Goal: Information Seeking & Learning: Learn about a topic

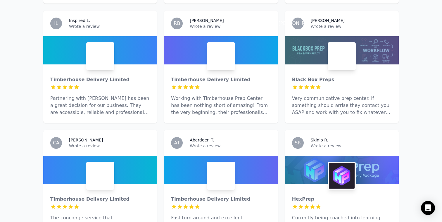
scroll to position [303, 0]
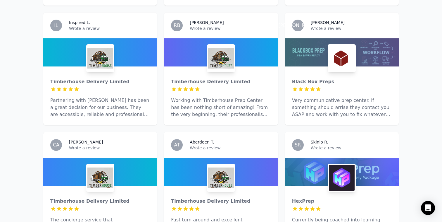
click at [344, 97] on p "Very communicative prep center. If something should arrise they contact you ASA…" at bounding box center [342, 107] width 100 height 21
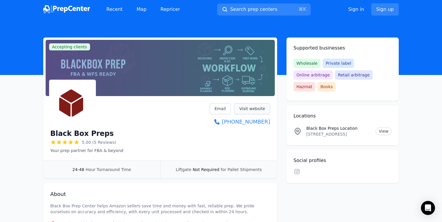
click at [246, 109] on link "Visit website" at bounding box center [252, 108] width 36 height 11
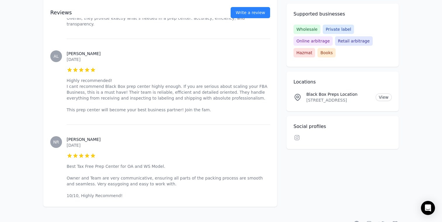
scroll to position [526, 0]
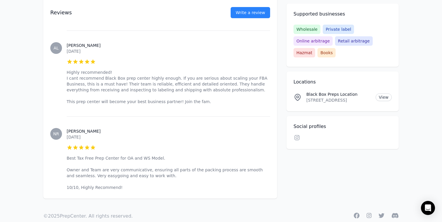
click at [301, 121] on div "Social profiles Linkedin Facebook Instagram Twitter YouTube" at bounding box center [343, 132] width 112 height 33
click at [297, 135] on icon at bounding box center [297, 138] width 7 height 6
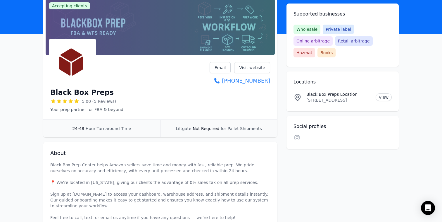
scroll to position [0, 0]
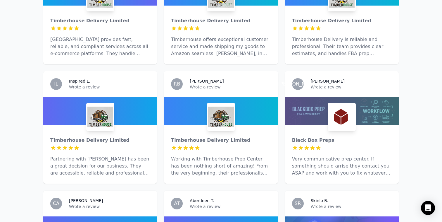
scroll to position [257, 0]
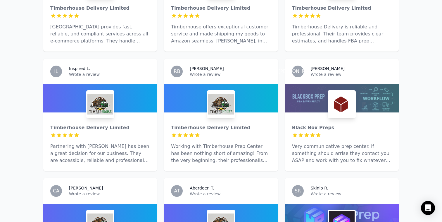
click at [232, 143] on p "Working with Timberhouse Prep Center has been nothing short of amazing! From th…" at bounding box center [221, 153] width 100 height 21
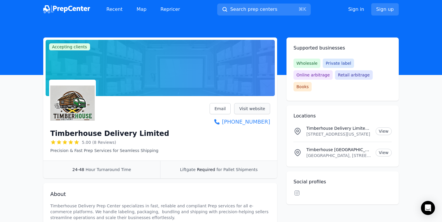
click at [253, 106] on link "Visit website" at bounding box center [252, 108] width 36 height 11
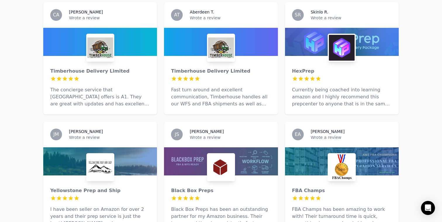
scroll to position [432, 0]
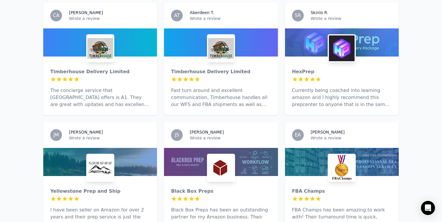
click at [324, 87] on p "Currently being coached into learning amazon and I highly recommend this prepce…" at bounding box center [342, 97] width 100 height 21
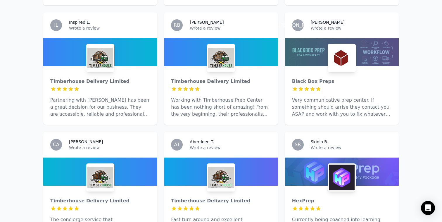
scroll to position [299, 0]
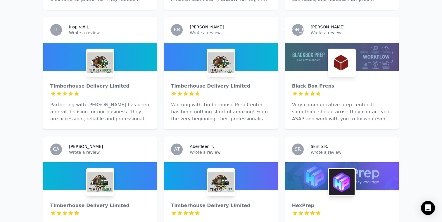
click at [366, 101] on p "Very communicative prep center. If something should arrise they contact you ASA…" at bounding box center [342, 111] width 100 height 21
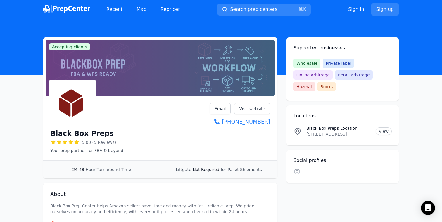
click at [63, 6] on img at bounding box center [66, 9] width 47 height 8
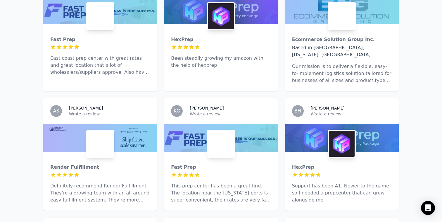
scroll to position [1105, 0]
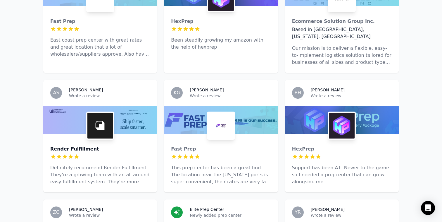
click at [123, 145] on div "Render Fulfillment" at bounding box center [100, 148] width 100 height 7
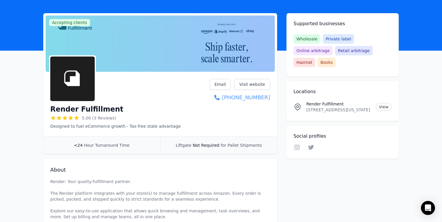
scroll to position [23, 0]
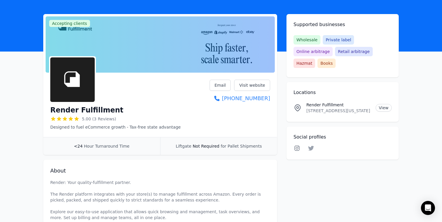
click at [297, 145] on link "Instagram" at bounding box center [297, 148] width 7 height 7
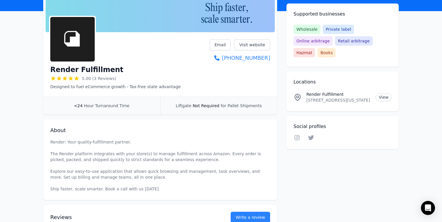
scroll to position [64, 0]
click at [250, 46] on link "Visit website" at bounding box center [252, 44] width 36 height 11
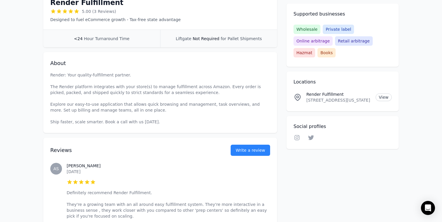
scroll to position [290, 0]
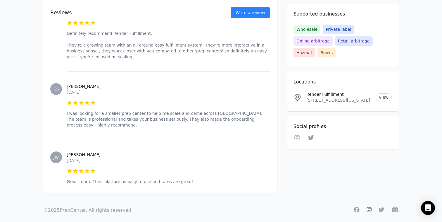
click at [368, 207] on icon at bounding box center [369, 209] width 5 height 5
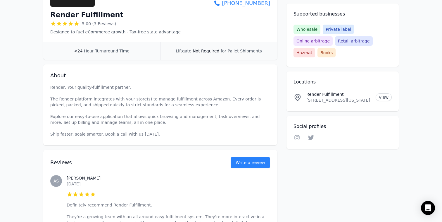
scroll to position [0, 0]
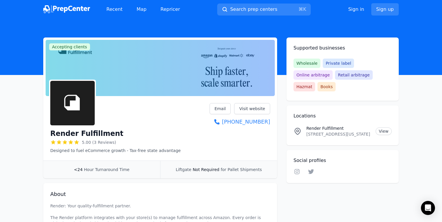
click at [68, 8] on img at bounding box center [66, 9] width 47 height 8
